Goal: Task Accomplishment & Management: Manage account settings

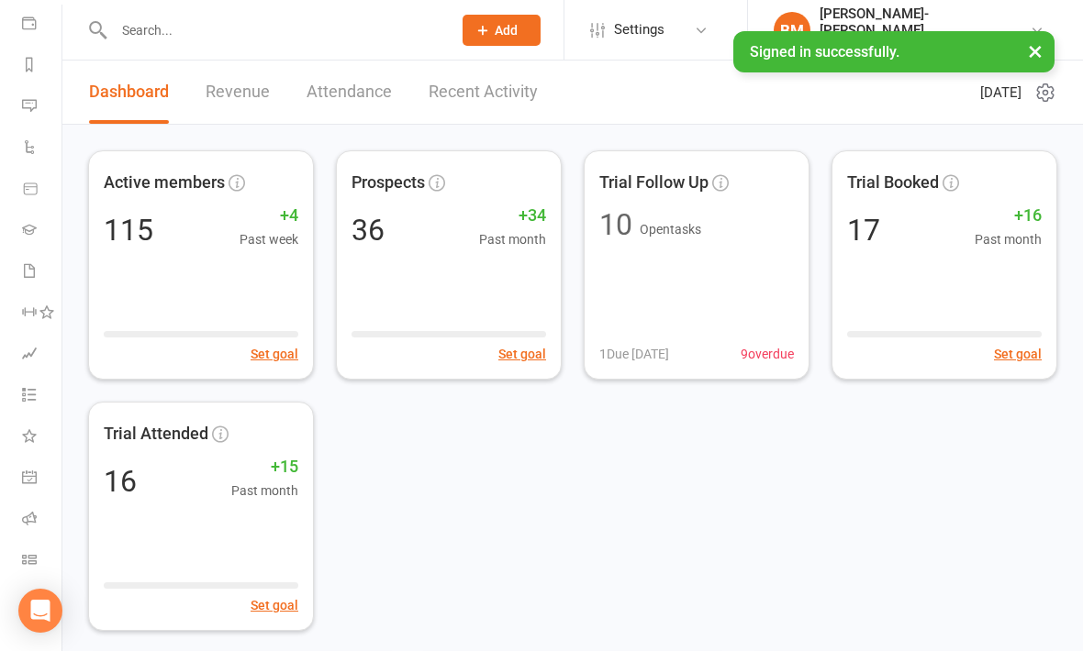
scroll to position [213, 0]
click at [39, 551] on link "Class check-in" at bounding box center [42, 561] width 41 height 41
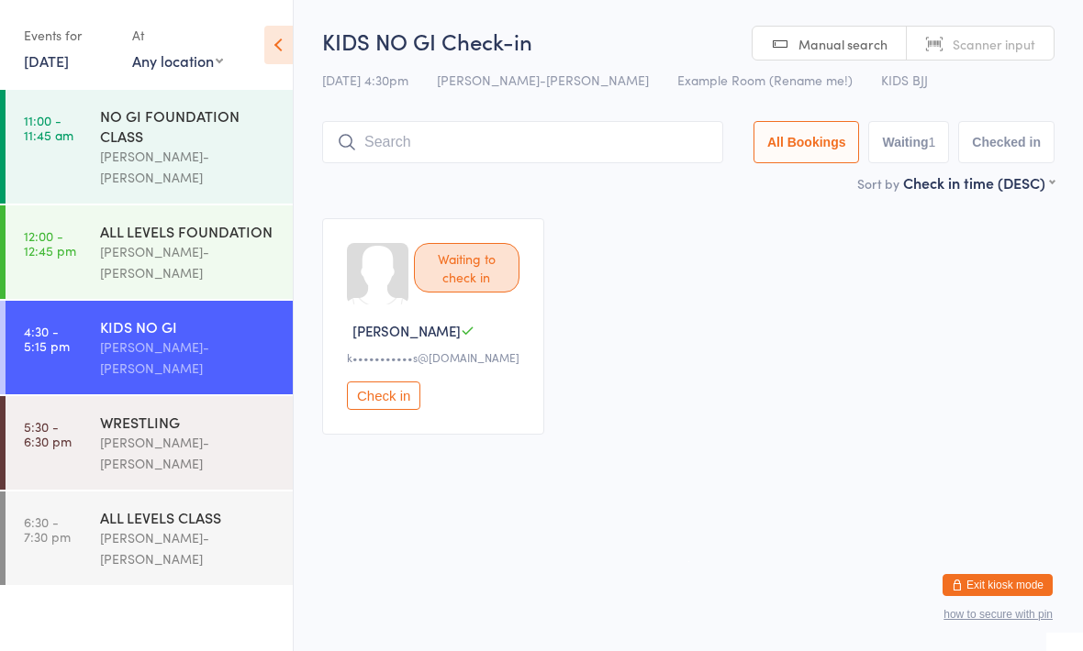
click at [138, 528] on div "[PERSON_NAME]-[PERSON_NAME]" at bounding box center [188, 549] width 177 height 42
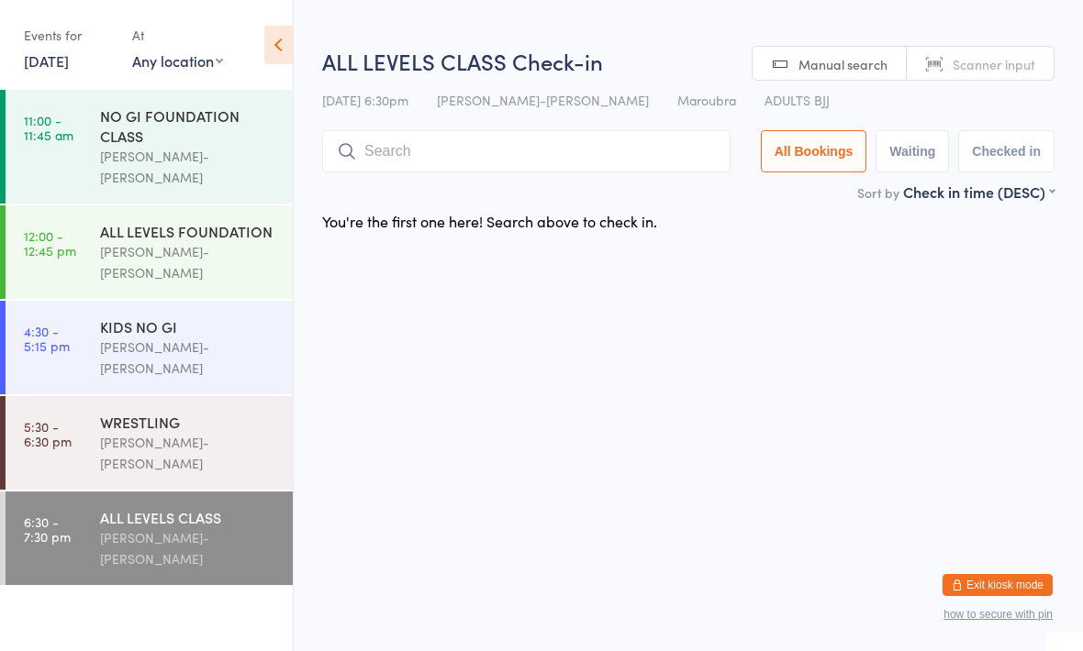
click at [166, 432] on div "[PERSON_NAME]-[PERSON_NAME]" at bounding box center [188, 453] width 177 height 42
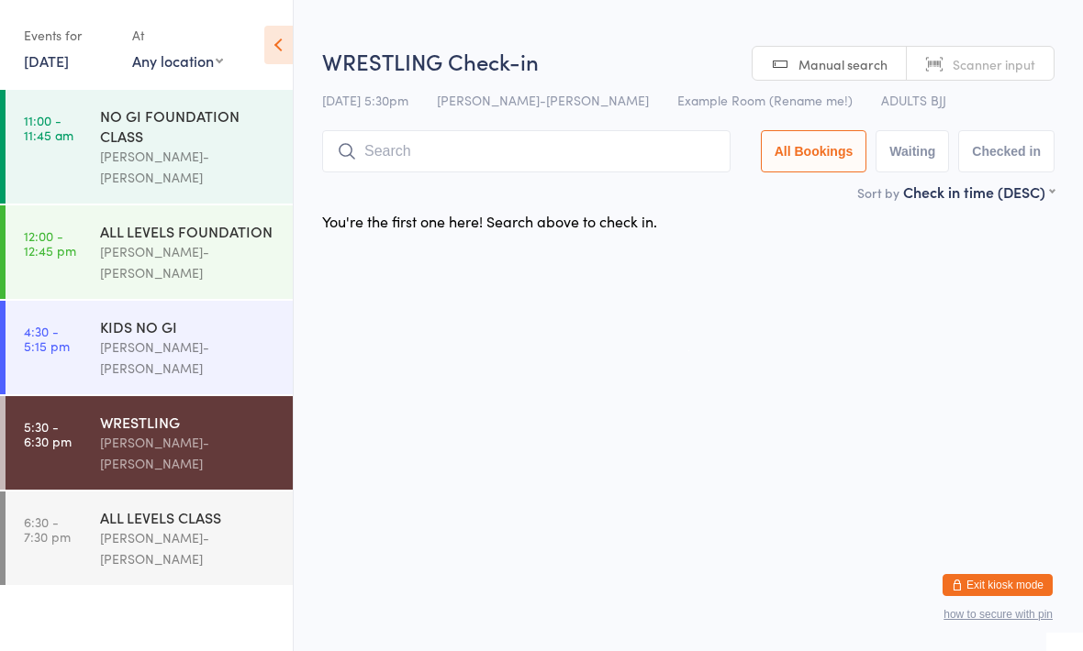
click at [218, 317] on div "KIDS NO GI" at bounding box center [188, 327] width 177 height 20
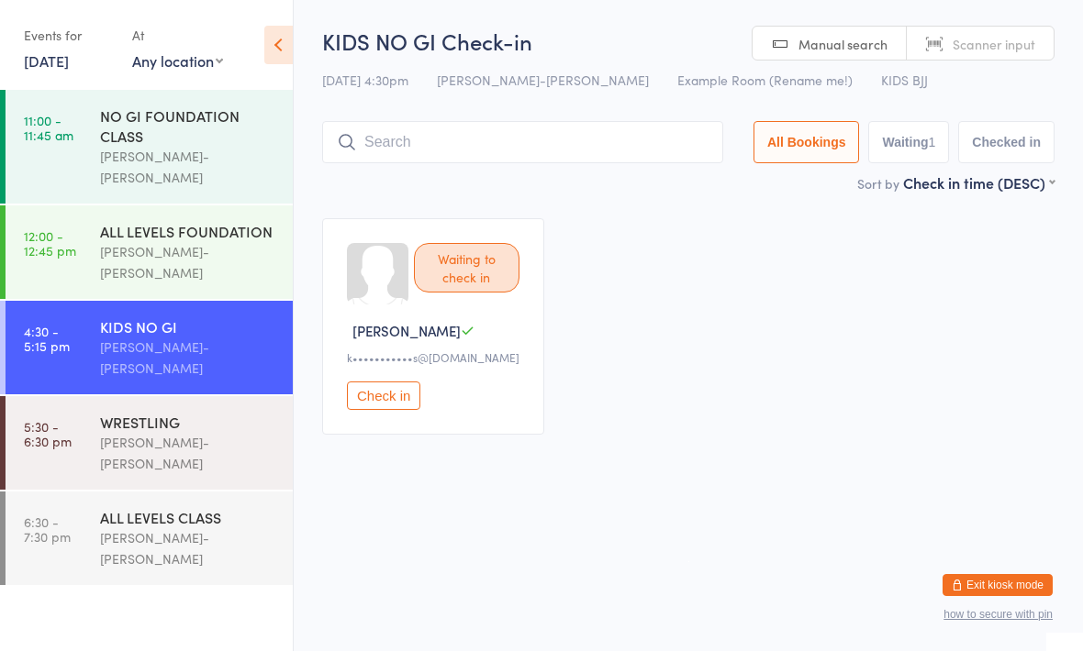
click at [221, 337] on div "[PERSON_NAME]-[PERSON_NAME]" at bounding box center [188, 358] width 177 height 42
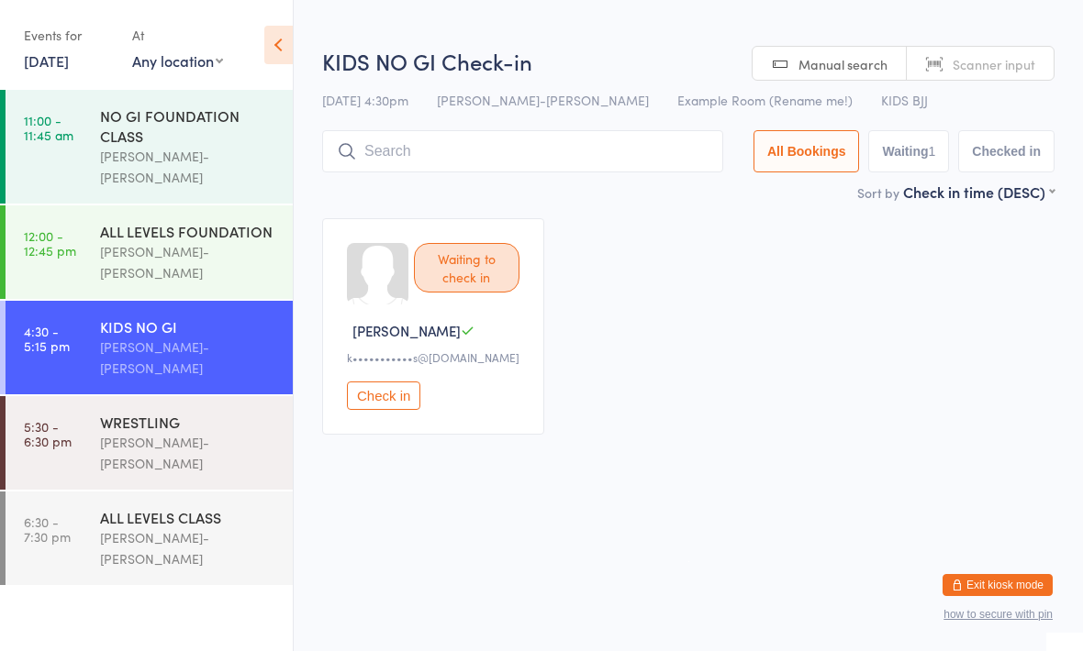
click at [211, 412] on div "WRESTLING" at bounding box center [188, 422] width 177 height 20
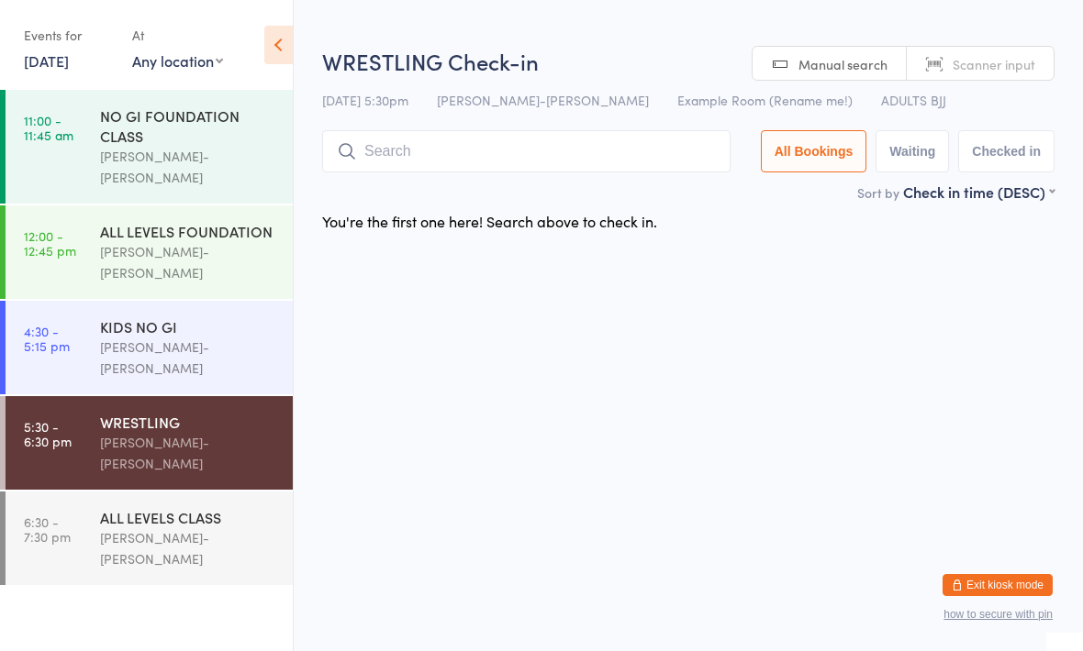
click at [222, 507] on div "ALL LEVELS CLASS" at bounding box center [188, 517] width 177 height 20
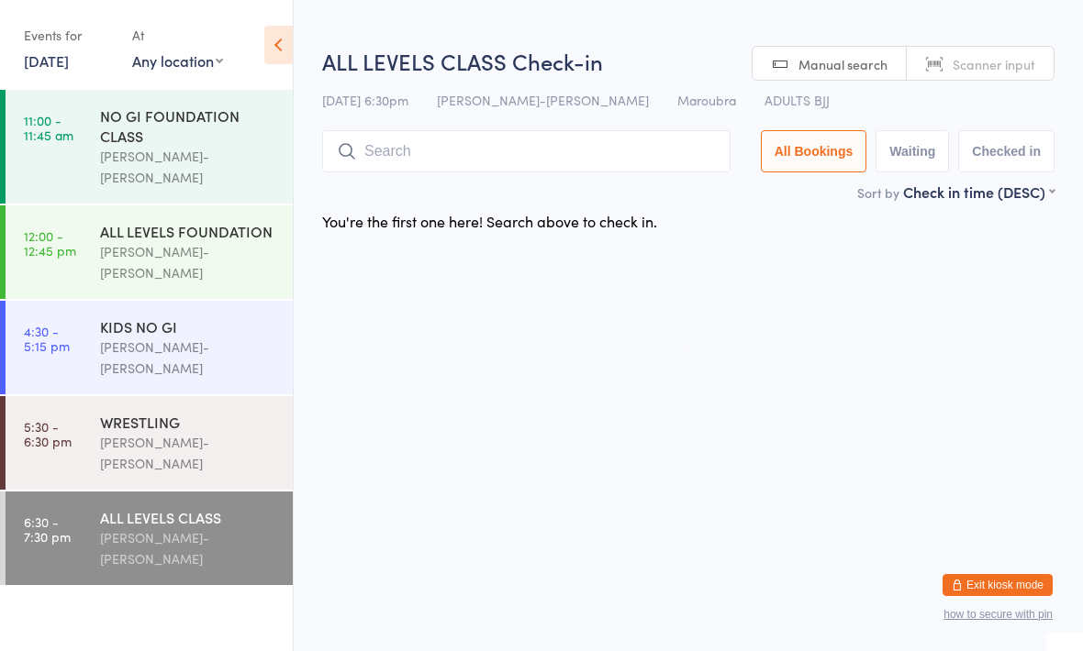
click at [238, 317] on div "KIDS NO GI" at bounding box center [188, 327] width 177 height 20
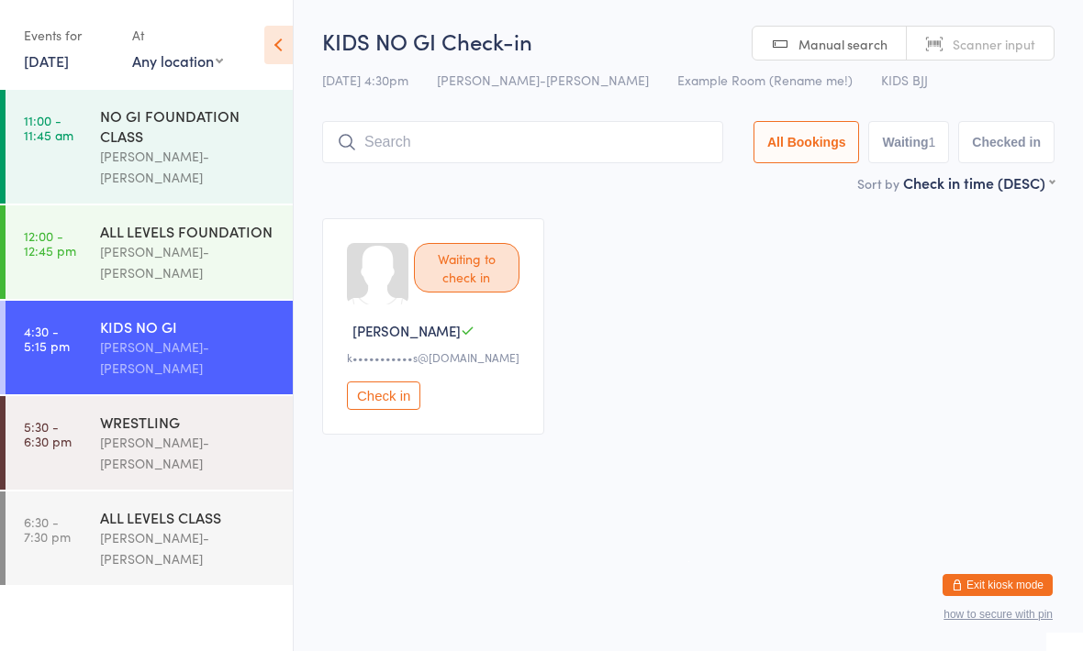
click at [996, 592] on button "Exit kiosk mode" at bounding box center [997, 585] width 110 height 22
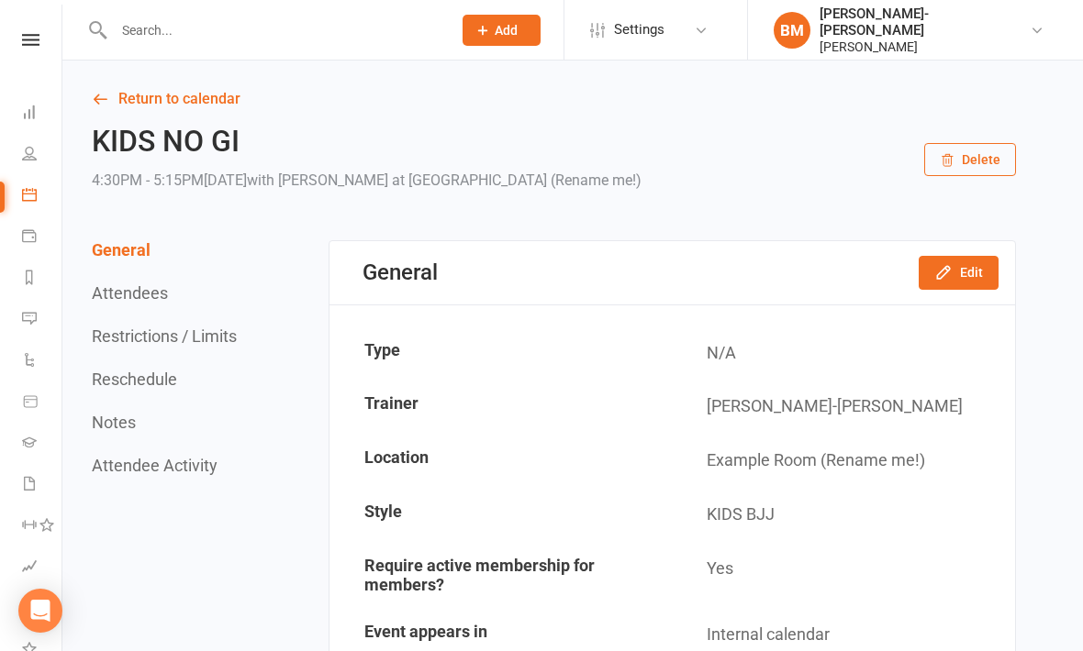
click at [29, 150] on icon at bounding box center [29, 153] width 15 height 15
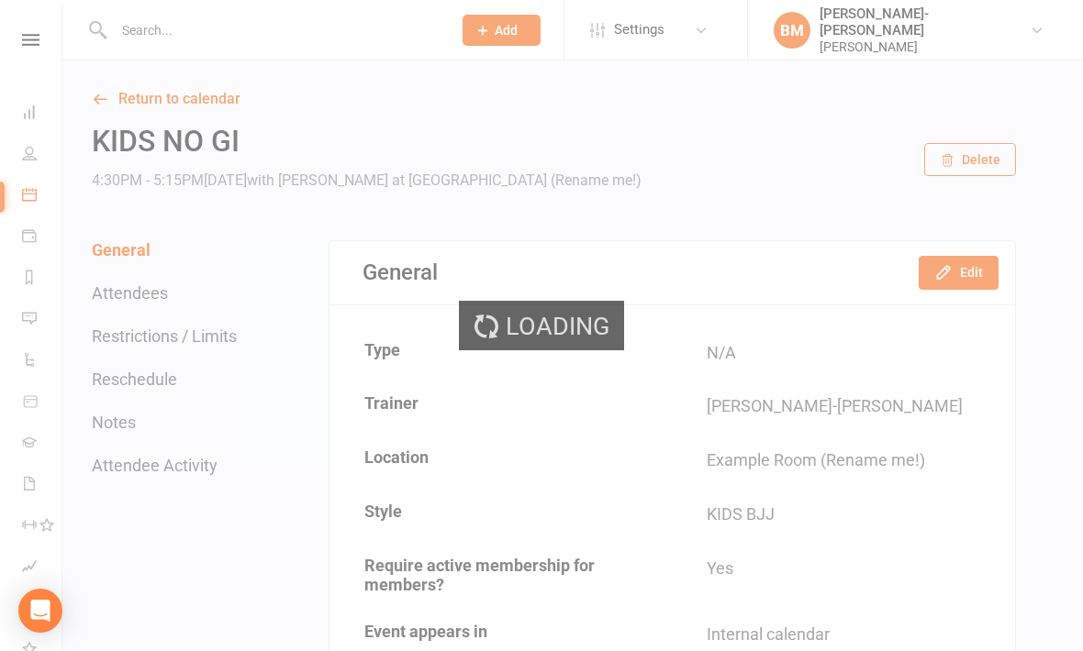
select select "100"
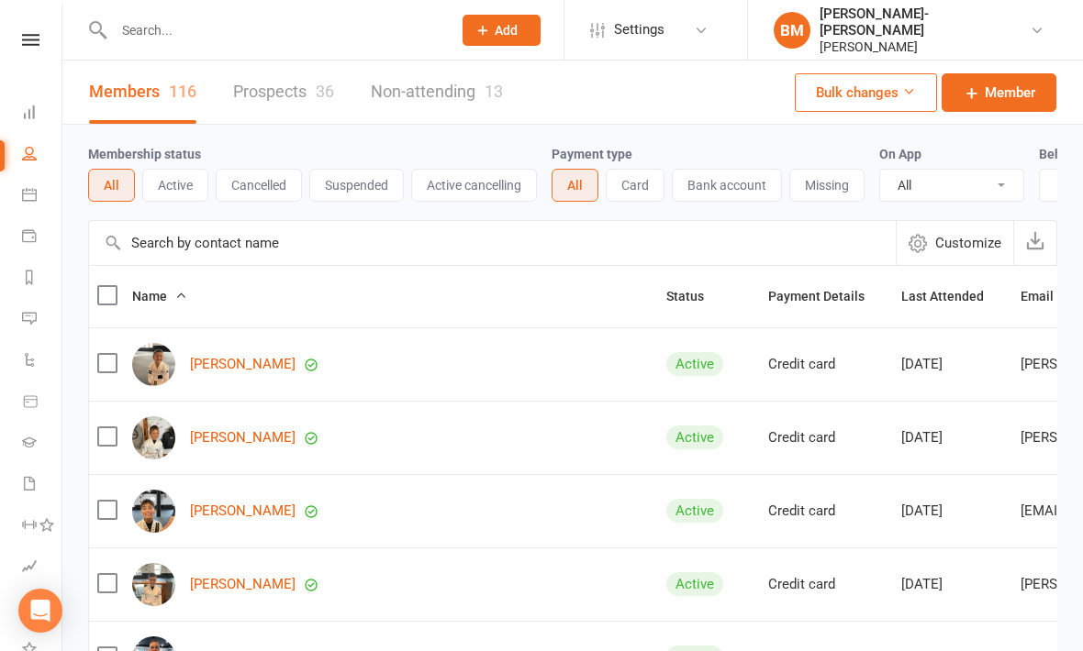
click at [262, 90] on link "Prospects 36" at bounding box center [283, 92] width 101 height 63
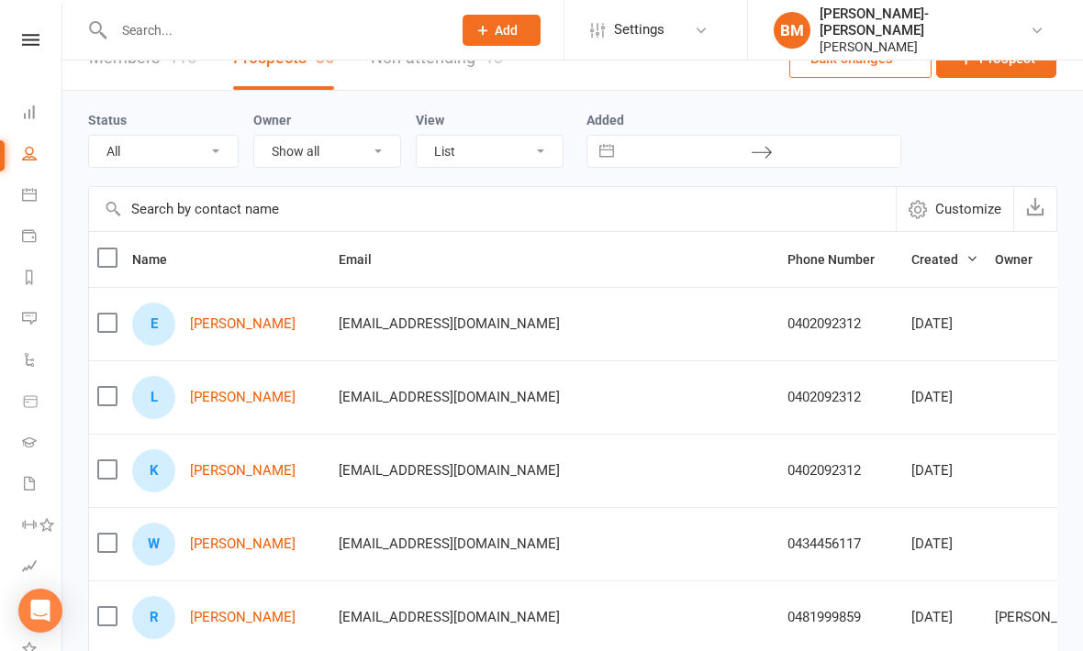
scroll to position [51, 0]
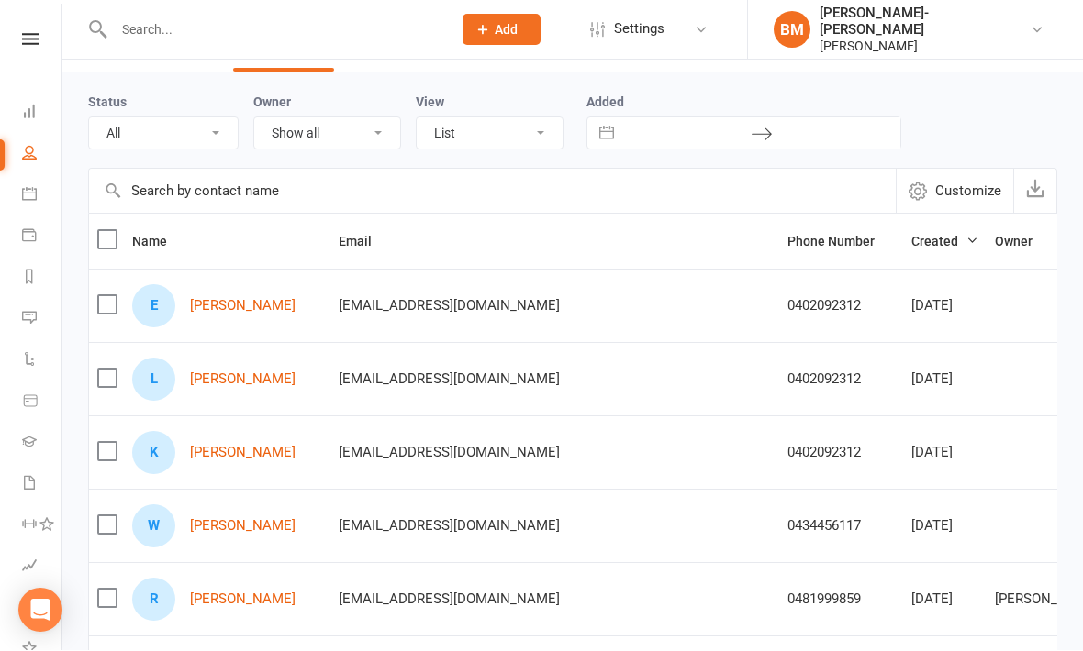
click at [210, 299] on link "Eliza Na'a" at bounding box center [243, 307] width 106 height 16
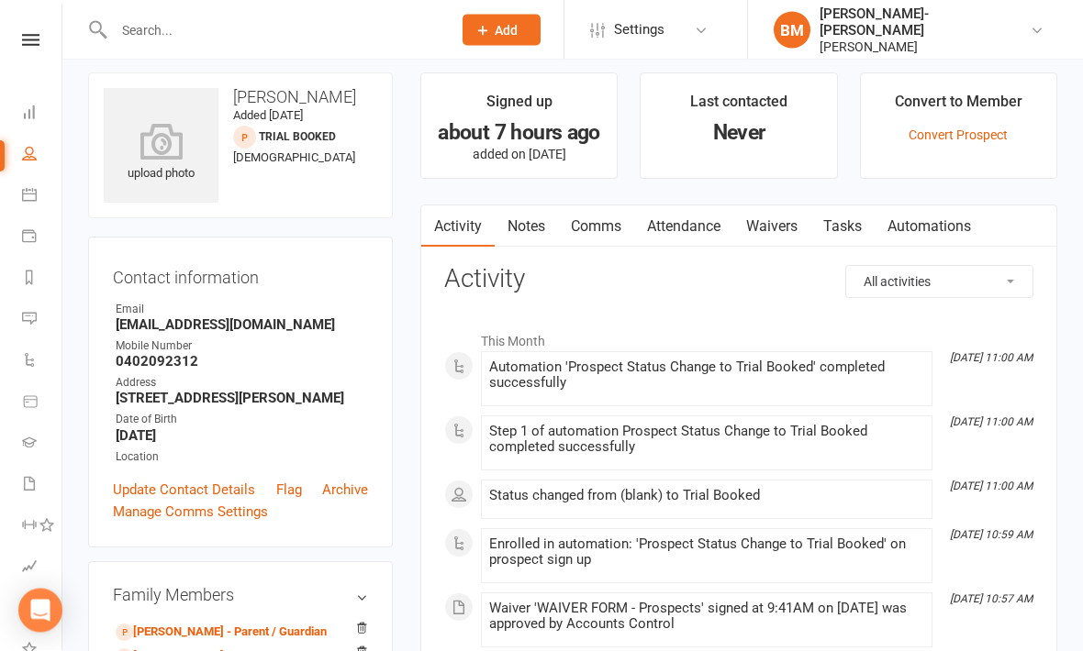
scroll to position [14, 0]
click at [785, 226] on link "Waivers" at bounding box center [771, 227] width 77 height 42
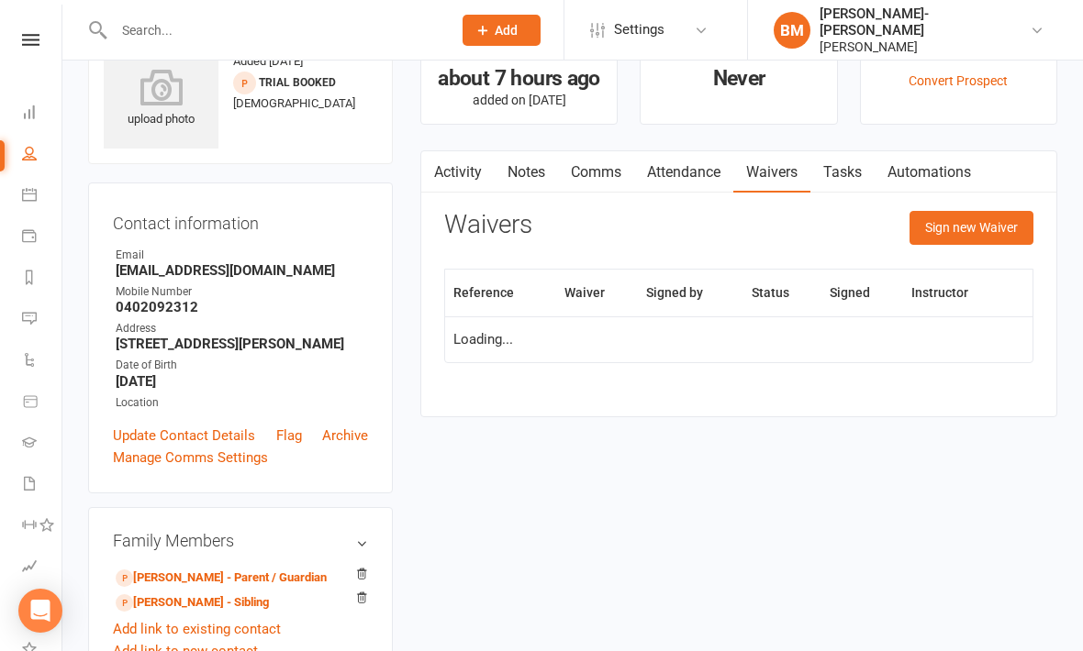
scroll to position [74, 0]
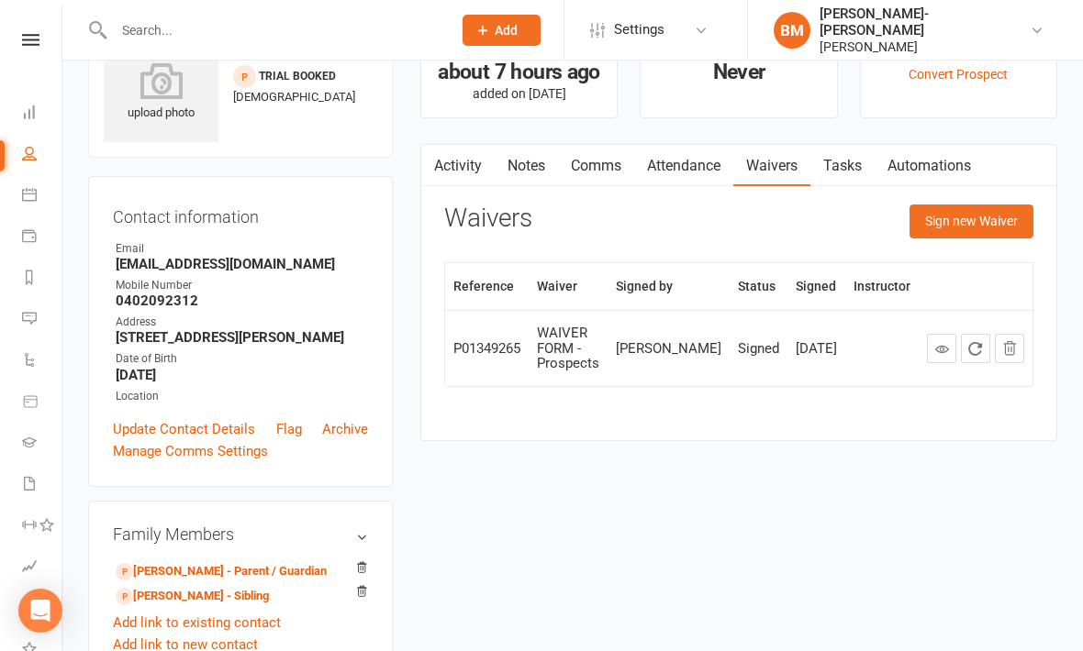
click at [998, 219] on button "Sign new Waiver" at bounding box center [971, 221] width 124 height 33
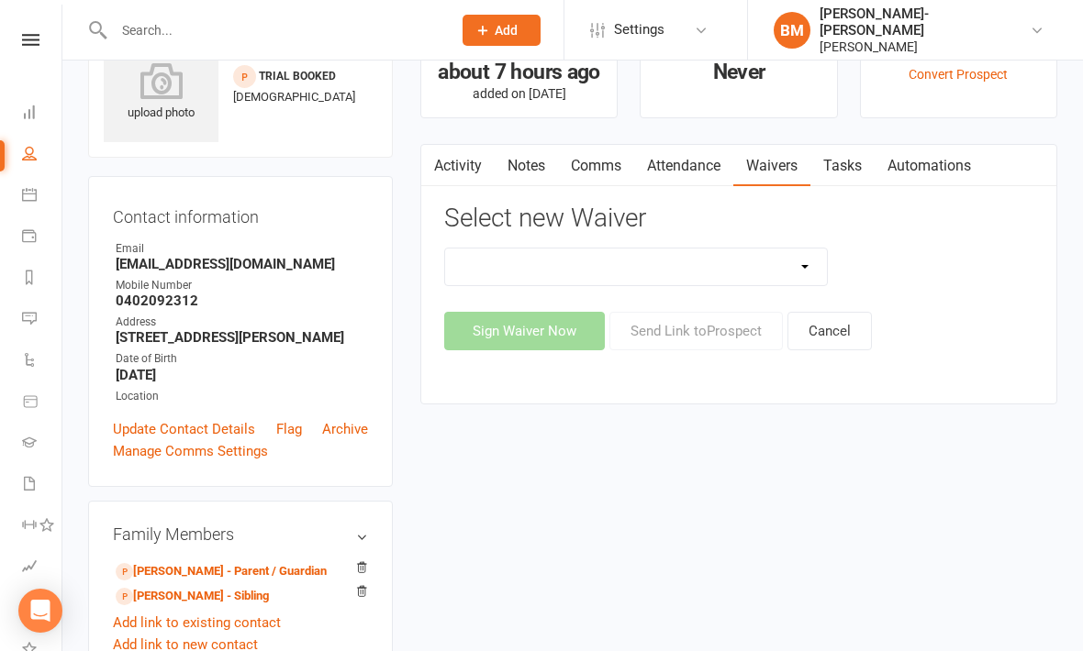
click at [816, 264] on select "EXCLUSIVE MEMBER OFFER FOUNDATION MEMBER PROMO Injury Reporting and Management …" at bounding box center [636, 267] width 382 height 37
select select "14662"
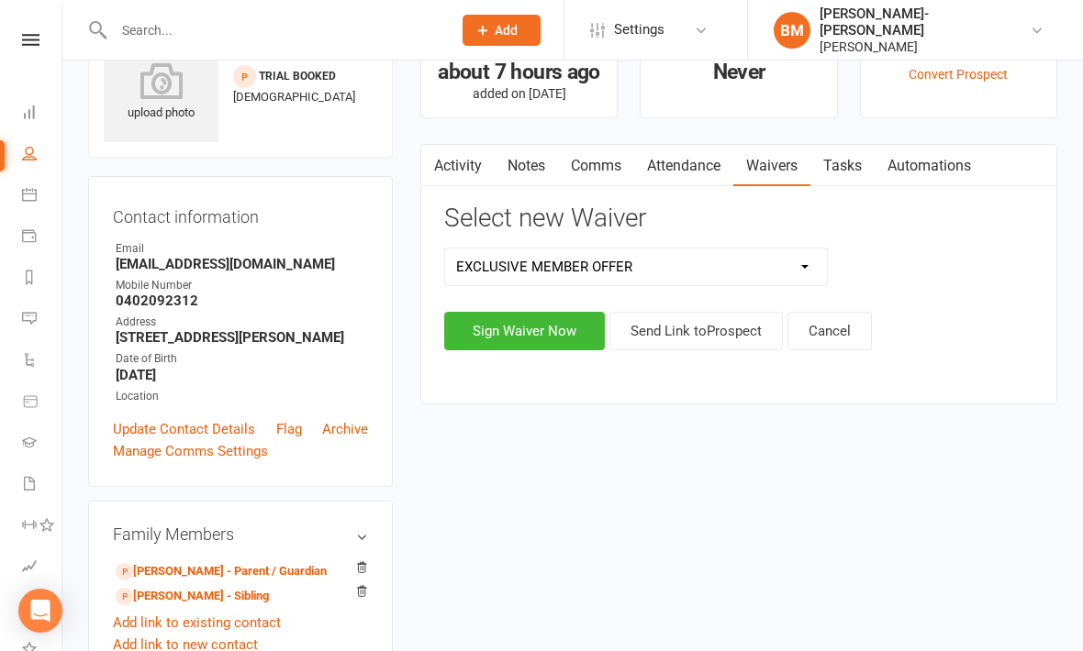
click at [674, 331] on button "Send Link to Prospect" at bounding box center [695, 331] width 173 height 39
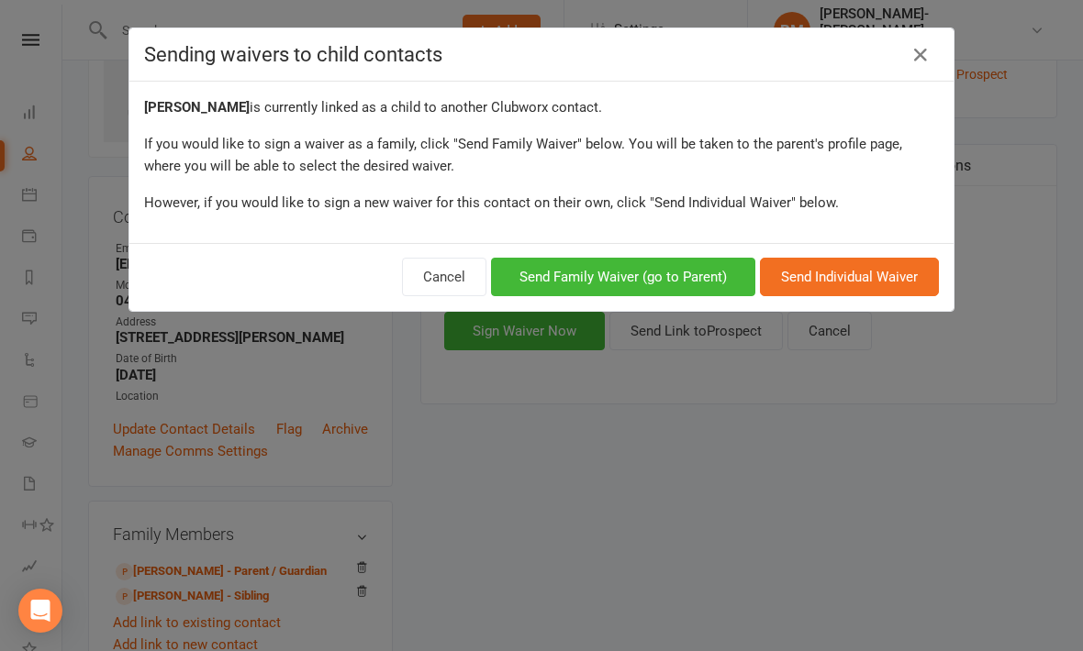
click at [620, 282] on button "Send Family Waiver (go to Parent)" at bounding box center [623, 277] width 264 height 39
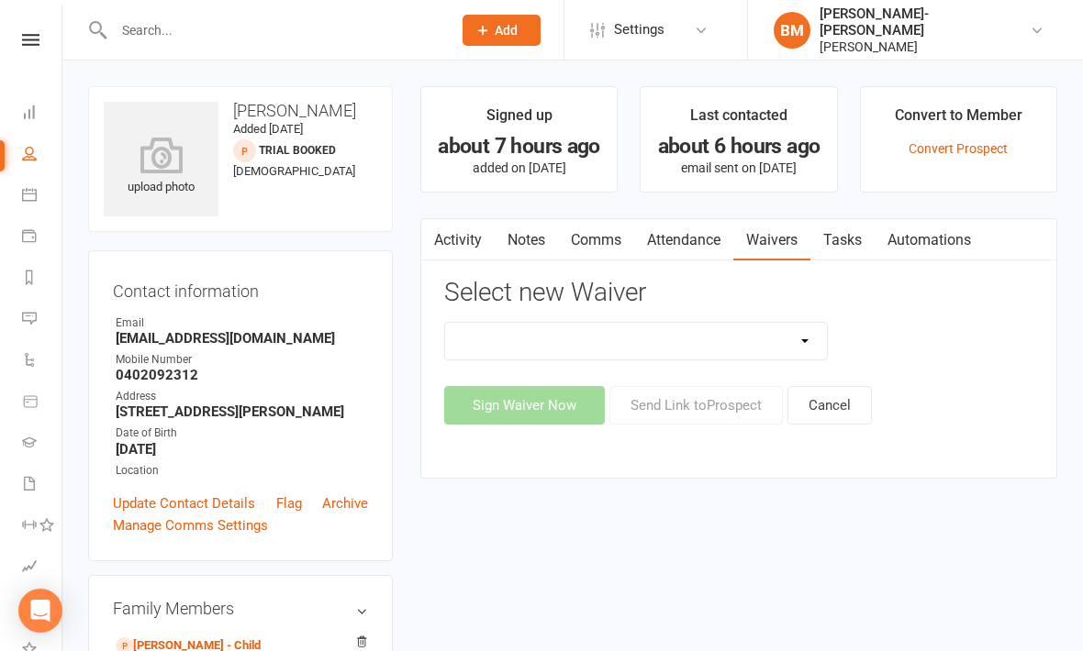
click at [809, 337] on select "EXCLUSIVE MEMBER OFFER FOUNDATION MEMBER PROMO Injury Reporting and Management …" at bounding box center [636, 341] width 382 height 37
select select "14662"
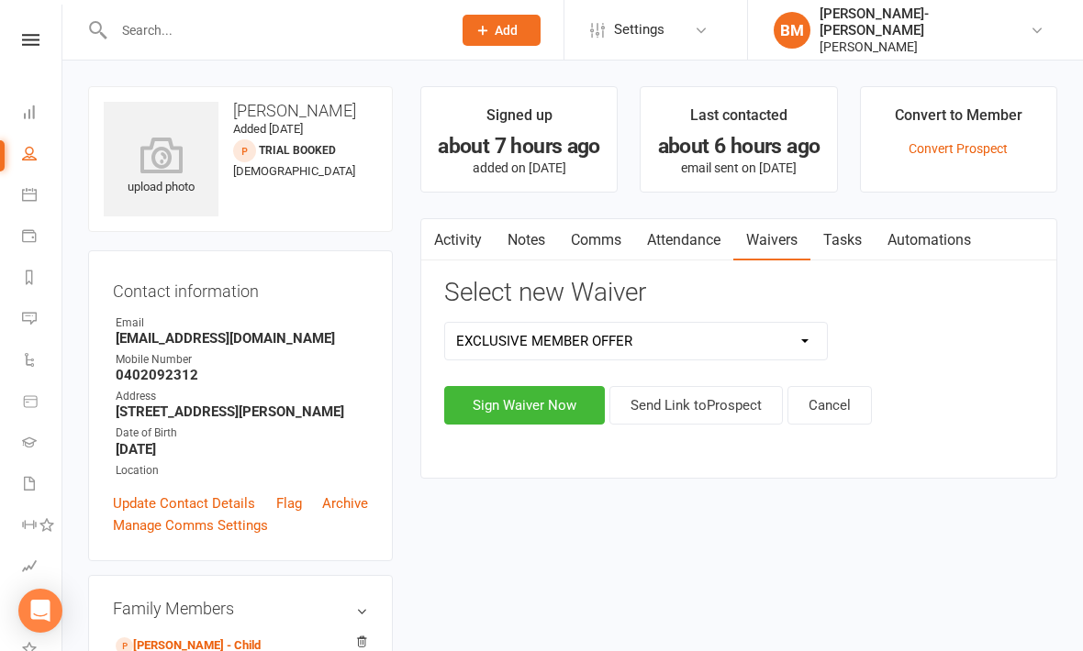
click at [709, 402] on button "Send Link to Prospect" at bounding box center [695, 405] width 173 height 39
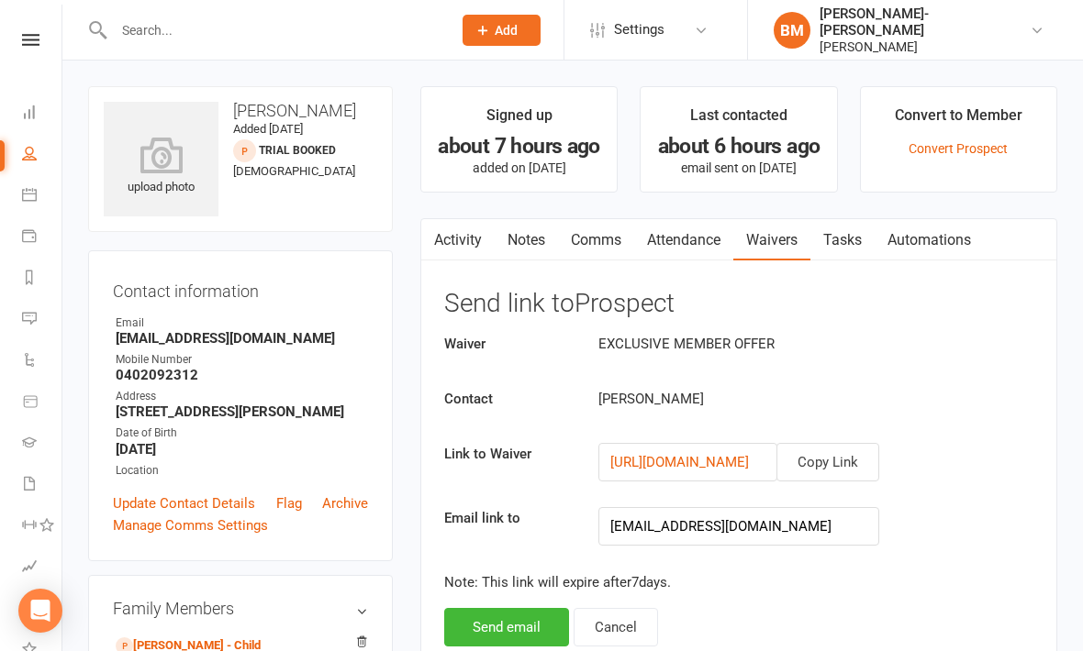
click at [518, 623] on button "Send email" at bounding box center [506, 627] width 125 height 39
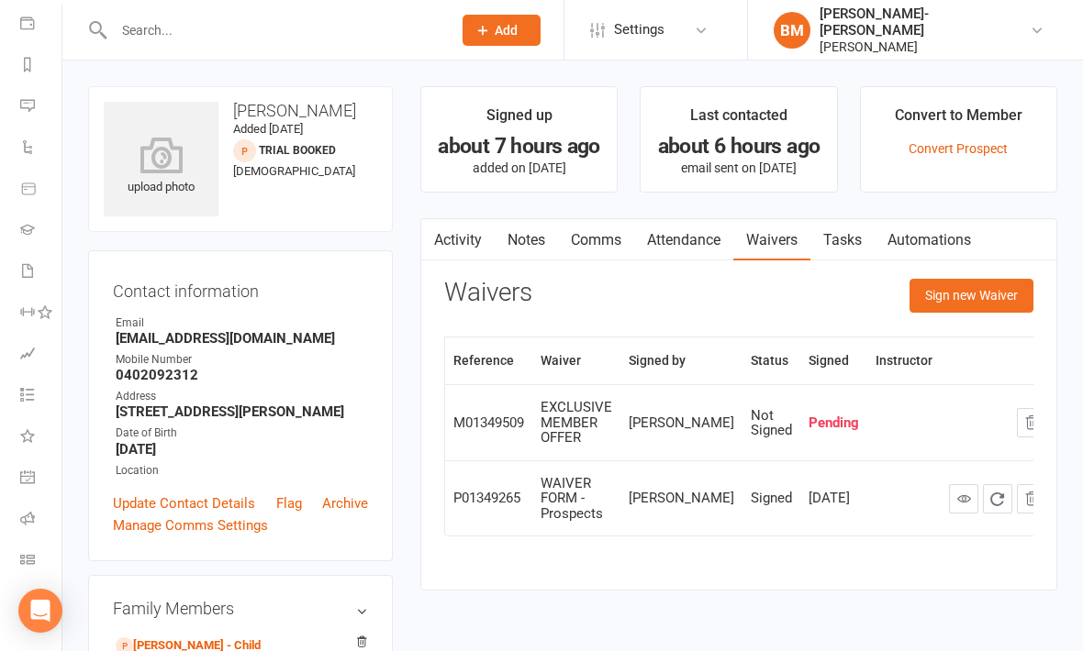
scroll to position [213, 2]
click at [21, 563] on icon at bounding box center [27, 559] width 15 height 15
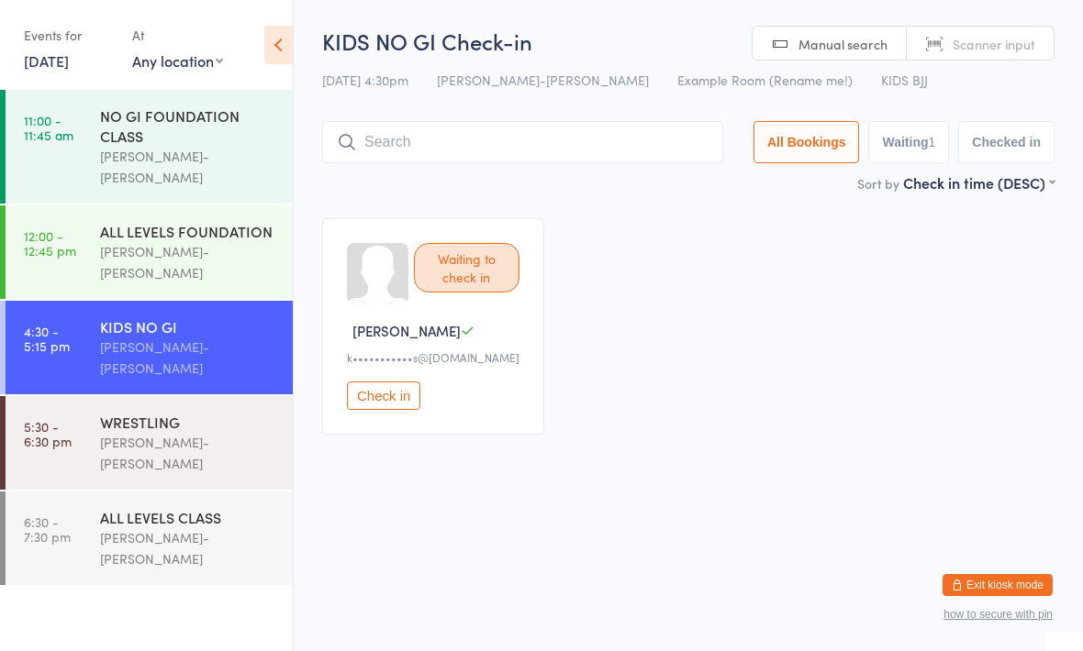
click at [178, 432] on div "[PERSON_NAME]-[PERSON_NAME]" at bounding box center [188, 453] width 177 height 42
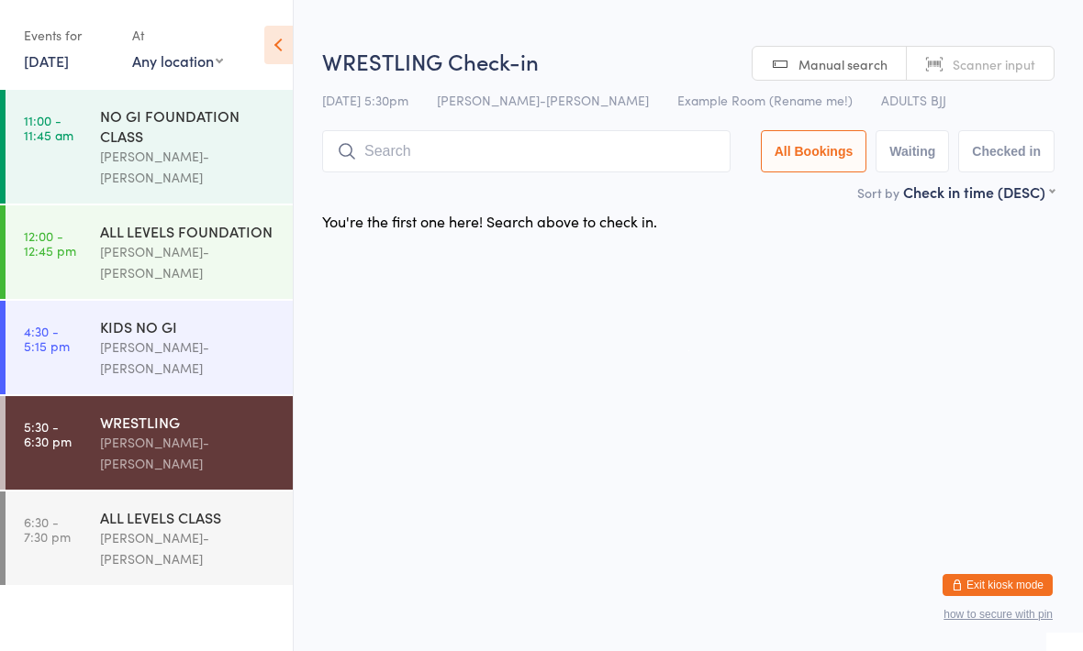
click at [210, 337] on div "[PERSON_NAME]-[PERSON_NAME]" at bounding box center [188, 358] width 177 height 42
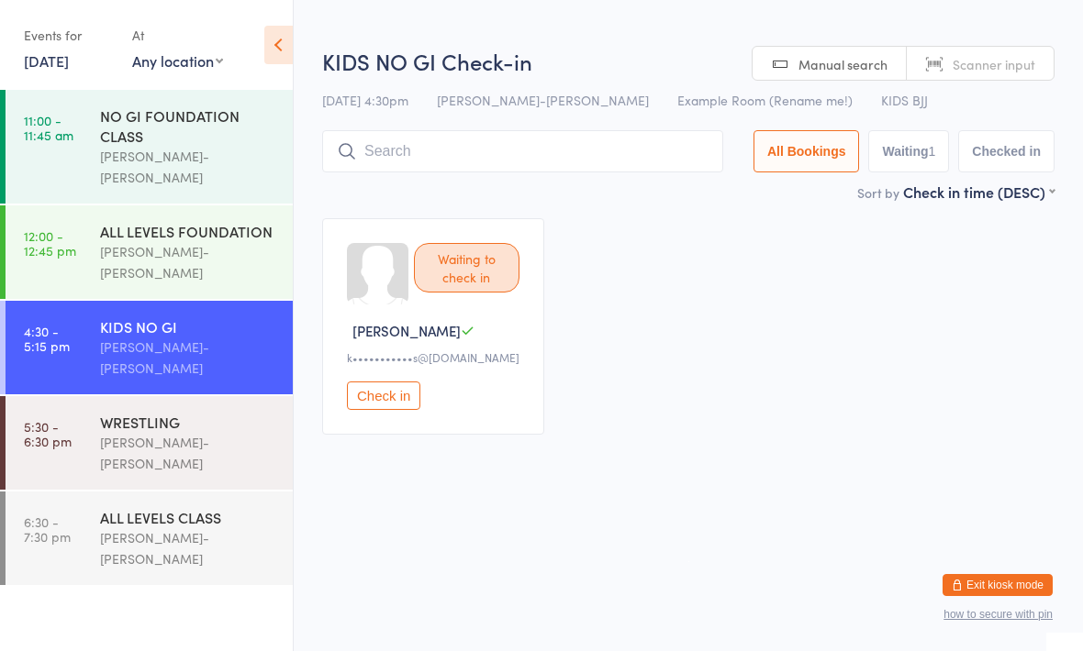
click at [393, 404] on button "Check in" at bounding box center [383, 396] width 73 height 28
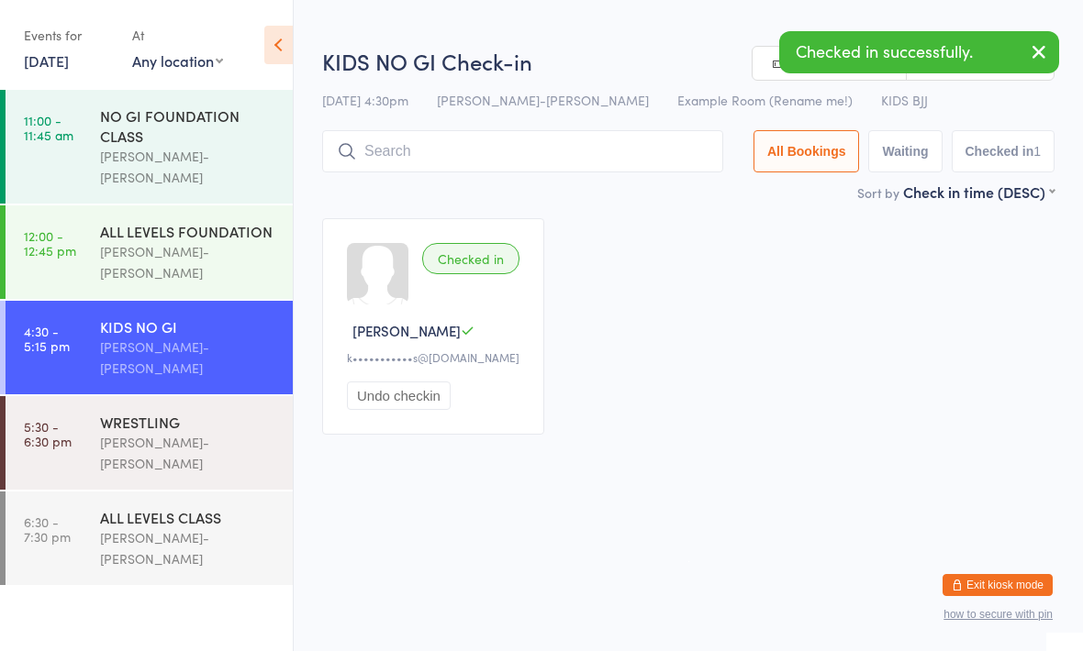
click at [215, 432] on div "[PERSON_NAME]-[PERSON_NAME]" at bounding box center [188, 453] width 177 height 42
